Goal: Task Accomplishment & Management: Use online tool/utility

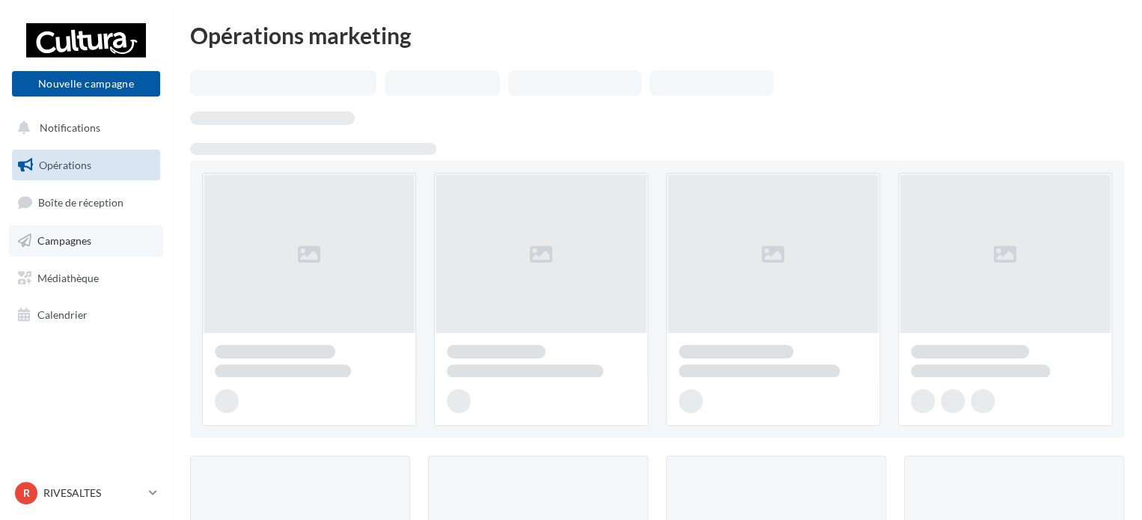
click at [73, 237] on span "Campagnes" at bounding box center [64, 240] width 54 height 13
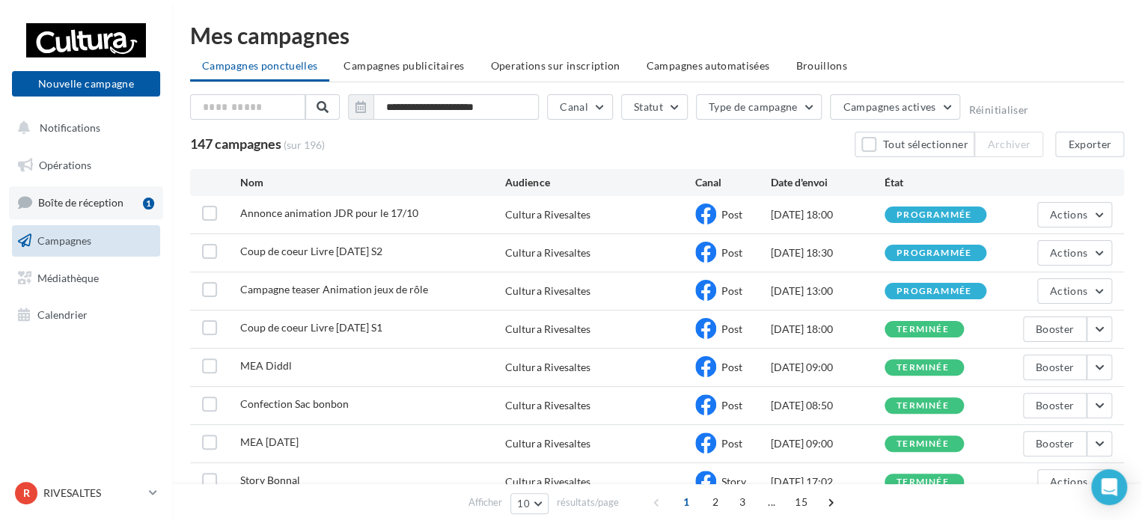
click at [84, 203] on span "Boîte de réception" at bounding box center [80, 202] width 85 height 13
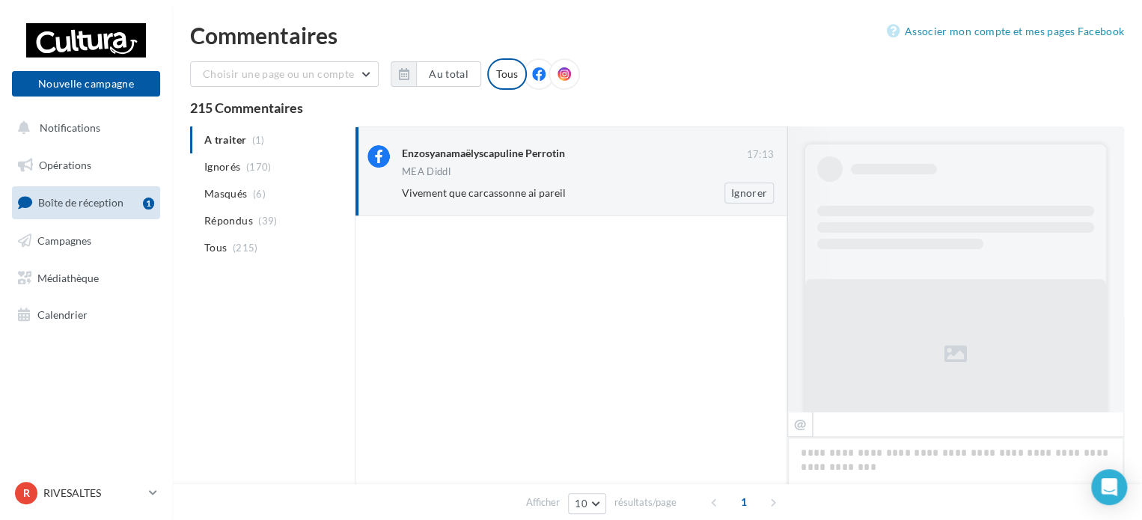
scroll to position [530, 0]
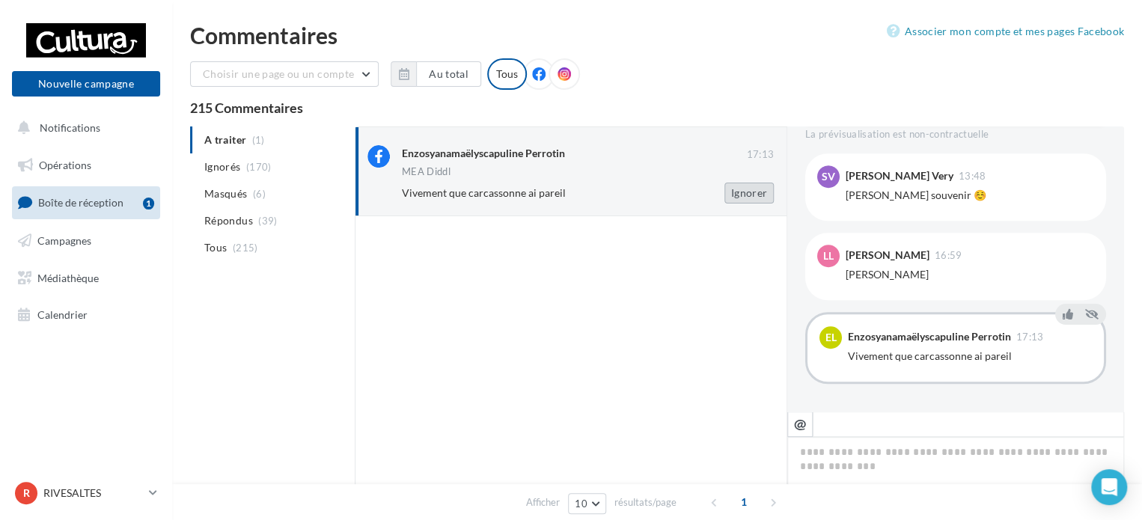
click at [740, 189] on button "Ignorer" at bounding box center [748, 193] width 49 height 21
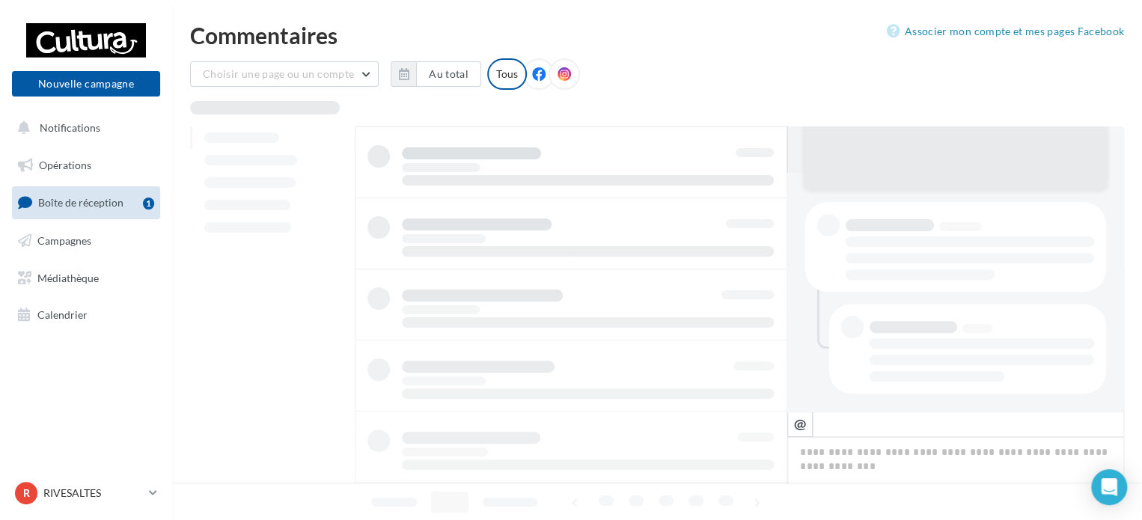
scroll to position [238, 0]
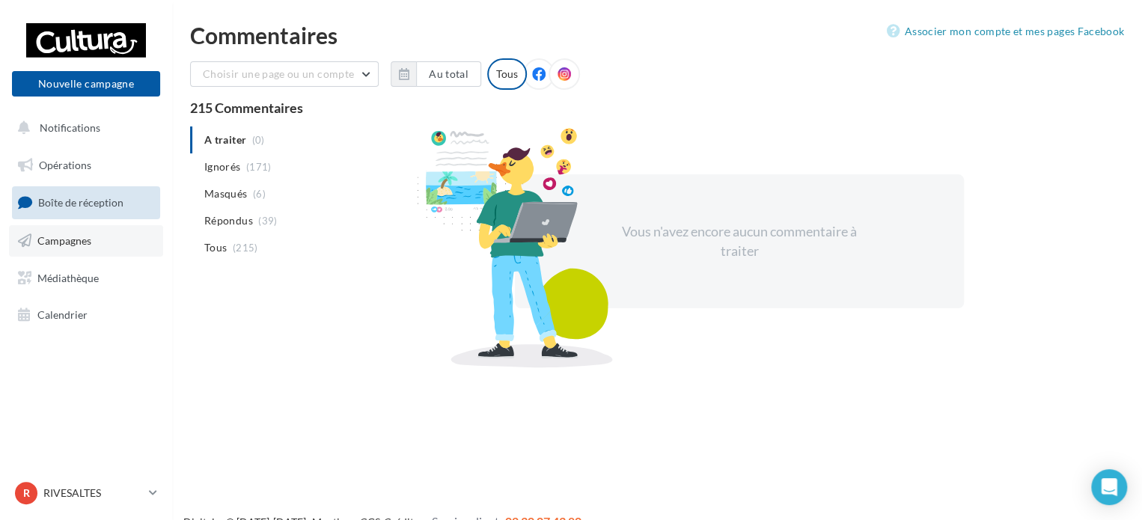
click at [79, 240] on span "Campagnes" at bounding box center [64, 240] width 54 height 13
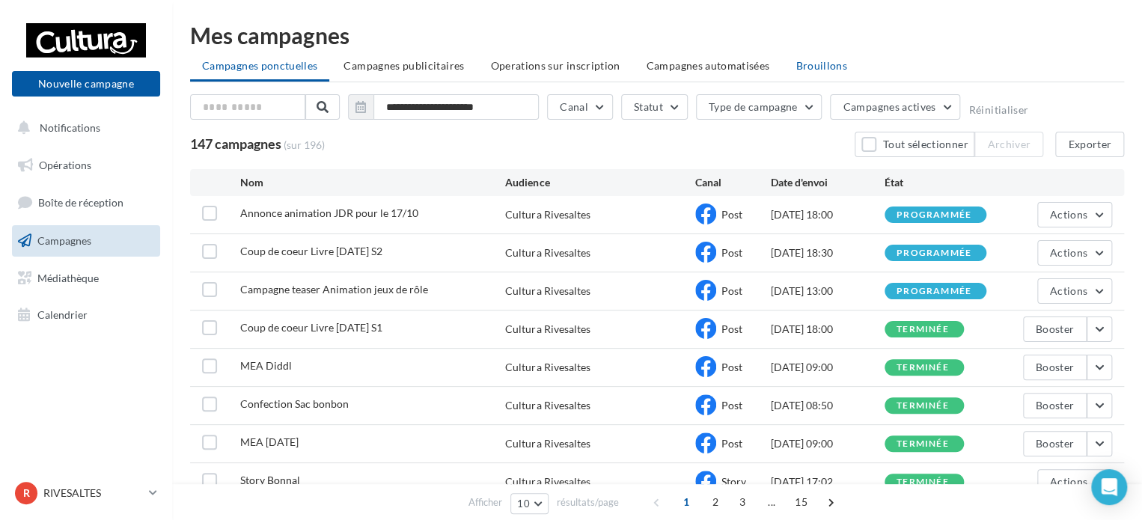
click at [804, 61] on span "Brouillons" at bounding box center [821, 65] width 52 height 13
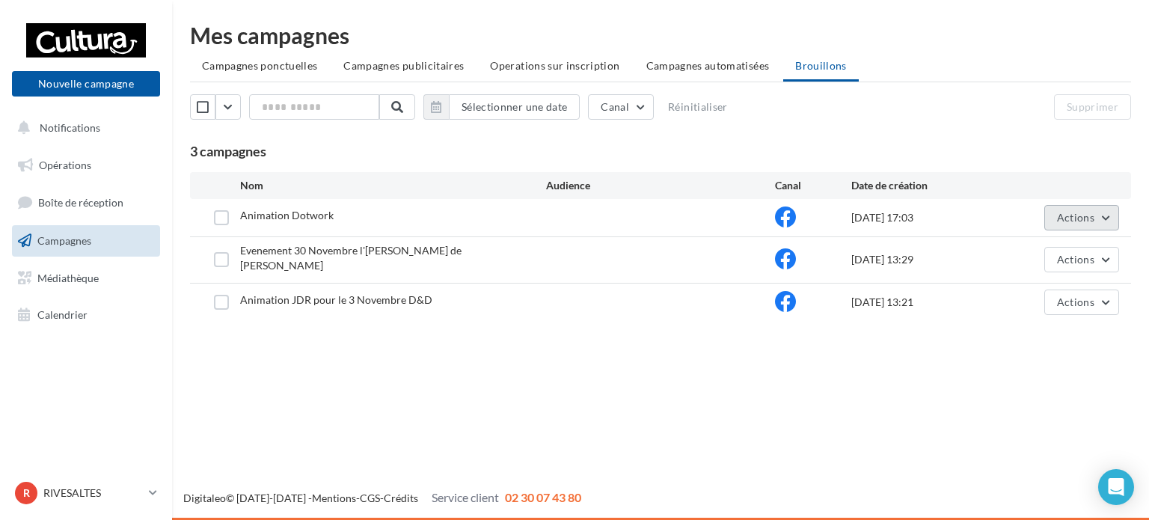
click at [1092, 219] on span "Actions" at bounding box center [1075, 217] width 37 height 13
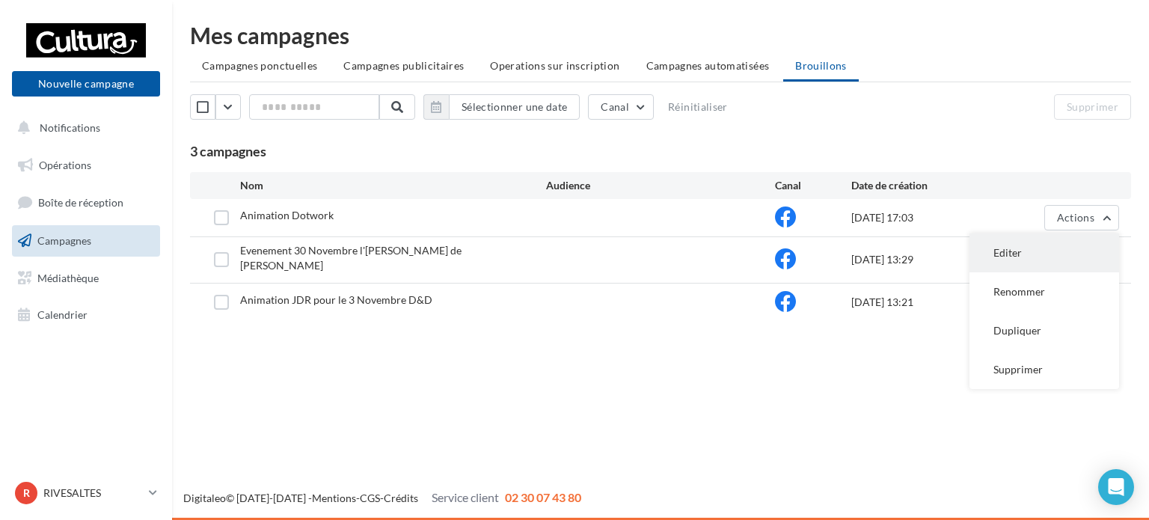
click at [1055, 244] on button "Editer" at bounding box center [1045, 252] width 150 height 39
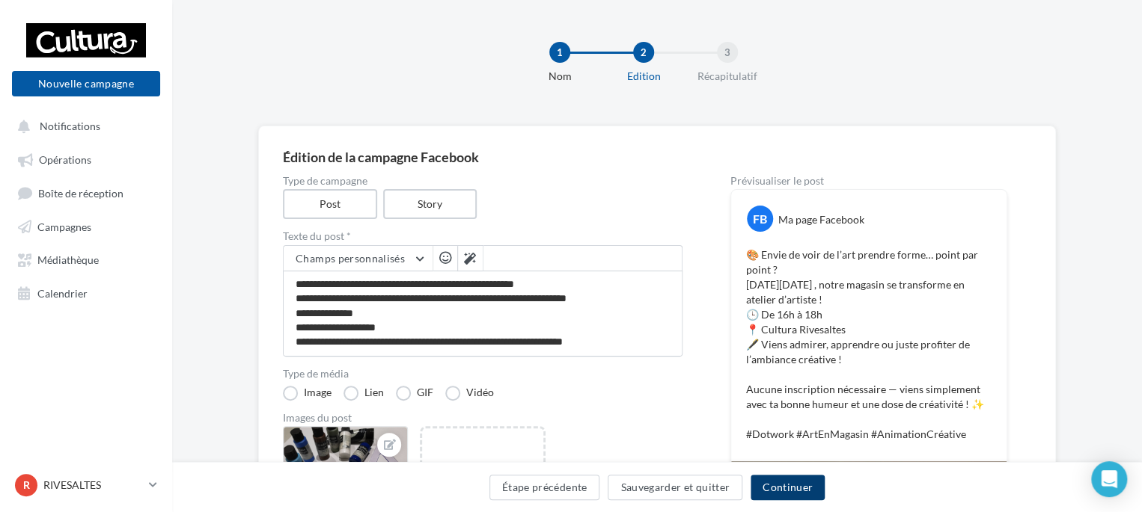
click at [772, 475] on button "Continuer" at bounding box center [787, 487] width 74 height 25
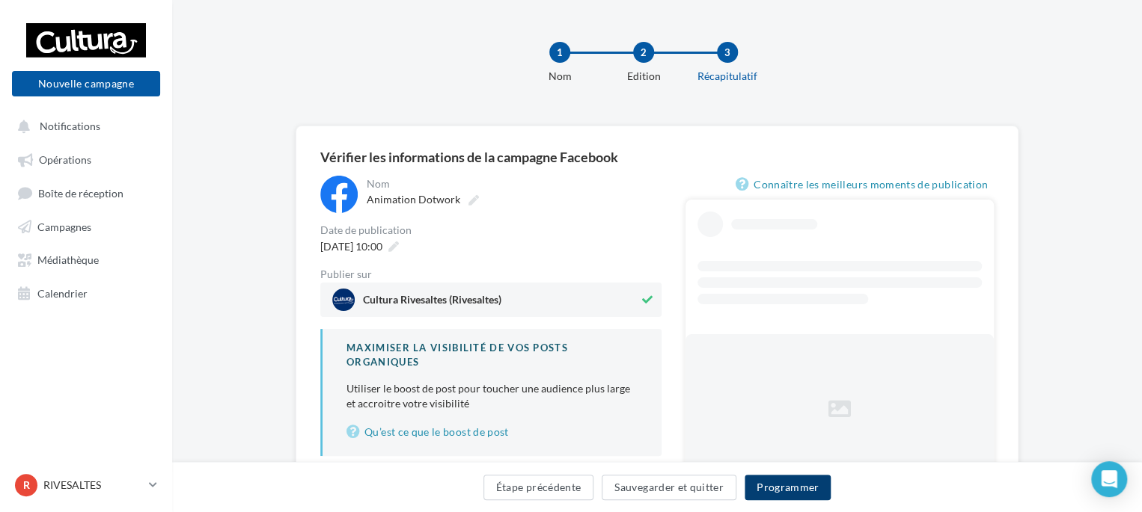
click at [772, 475] on button "Programmer" at bounding box center [787, 487] width 87 height 25
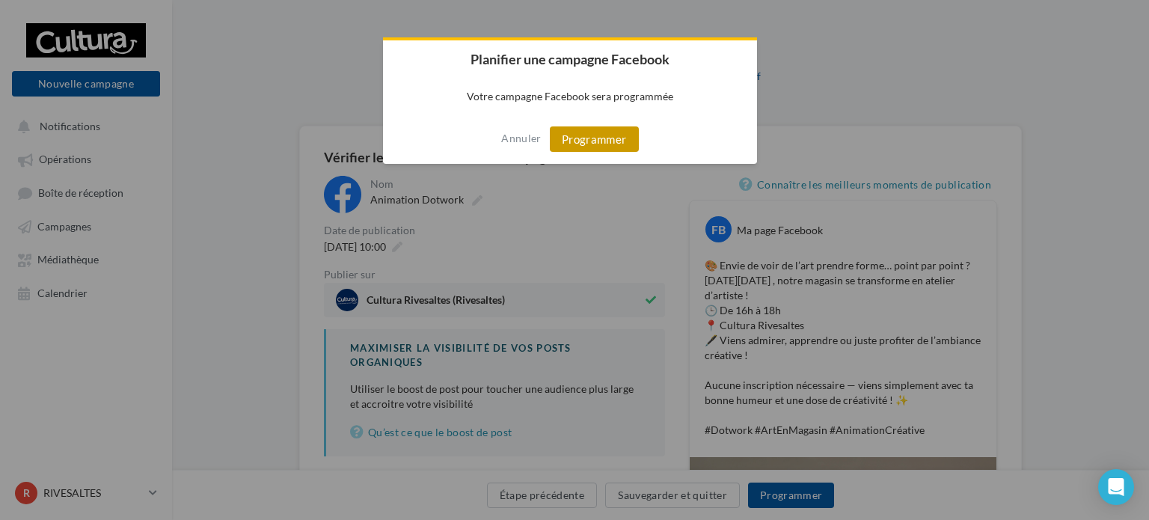
click at [584, 133] on button "Programmer" at bounding box center [594, 138] width 89 height 25
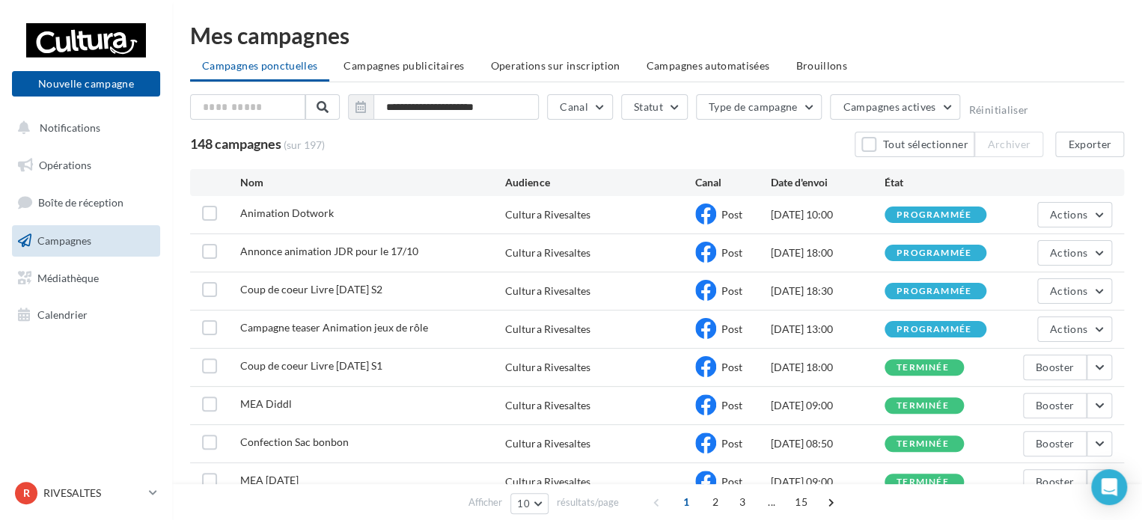
click at [796, 130] on div "**********" at bounding box center [657, 125] width 934 height 63
